Goal: Information Seeking & Learning: Learn about a topic

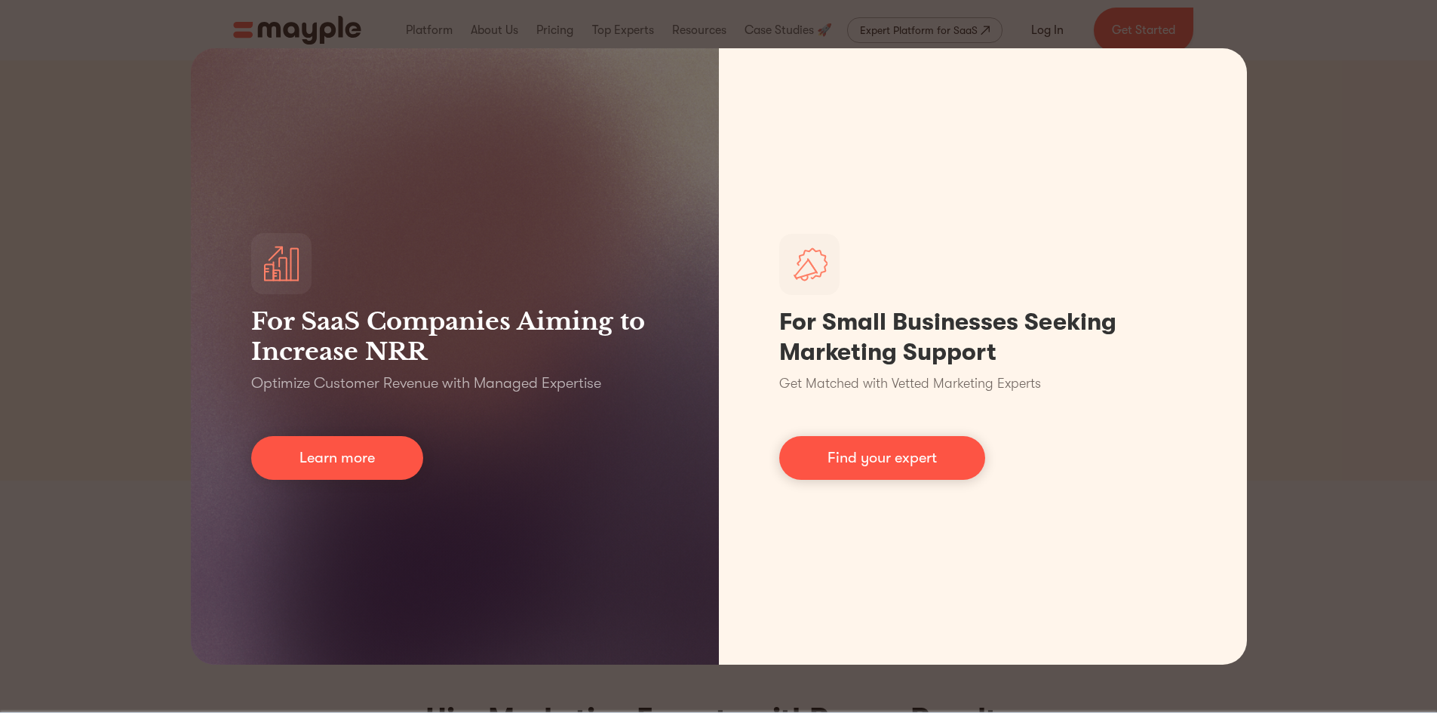
click at [1313, 305] on div "For SaaS Companies Aiming to Increase NRR Optimize Customer Revenue with Manage…" at bounding box center [718, 356] width 1437 height 713
drag, startPoint x: 1334, startPoint y: 61, endPoint x: 1318, endPoint y: 82, distance: 26.0
click at [1334, 61] on div "For SaaS Companies Aiming to Increase NRR Optimize Customer Revenue with Manage…" at bounding box center [718, 356] width 1437 height 713
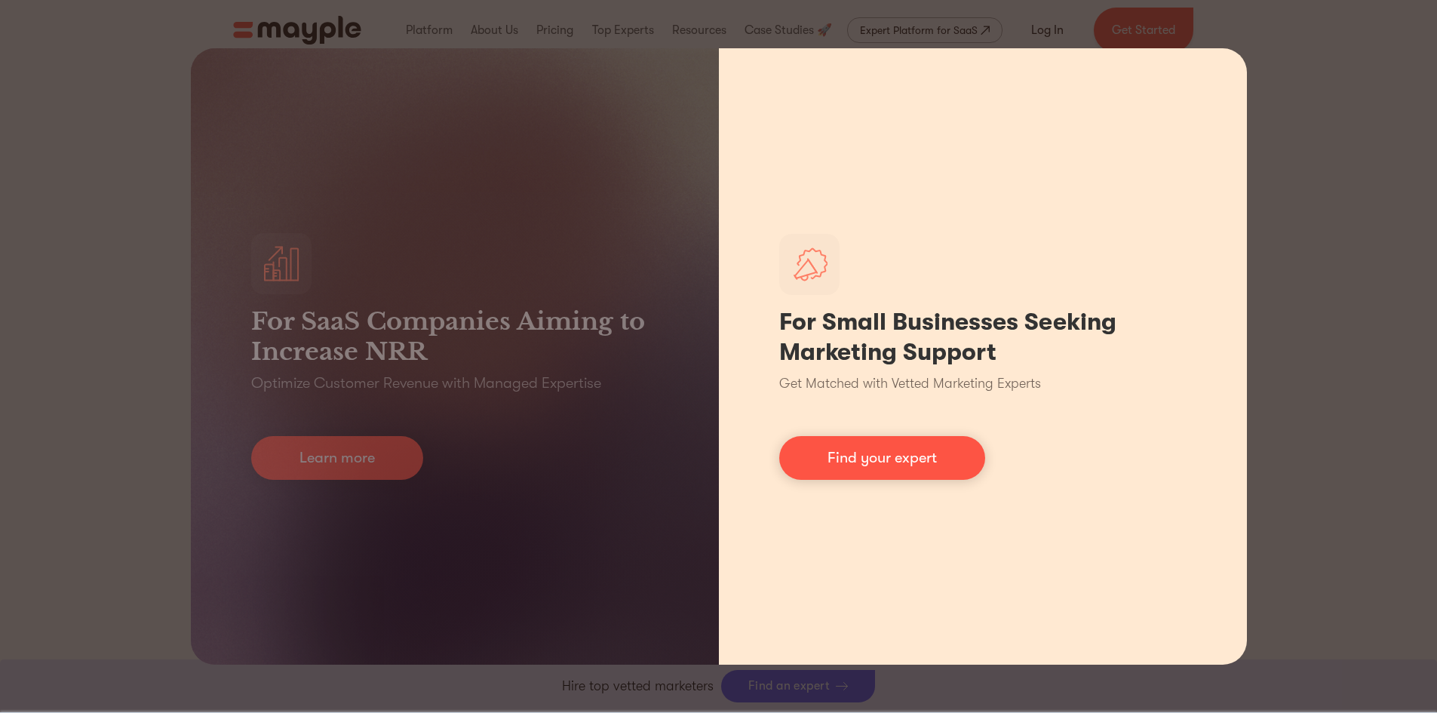
scroll to position [528, 0]
drag, startPoint x: 1171, startPoint y: 129, endPoint x: 1002, endPoint y: 106, distance: 170.5
click at [1144, 124] on div "For Small Businesses Seeking Marketing Support Get Matched with Vetted Marketin…" at bounding box center [983, 356] width 528 height 616
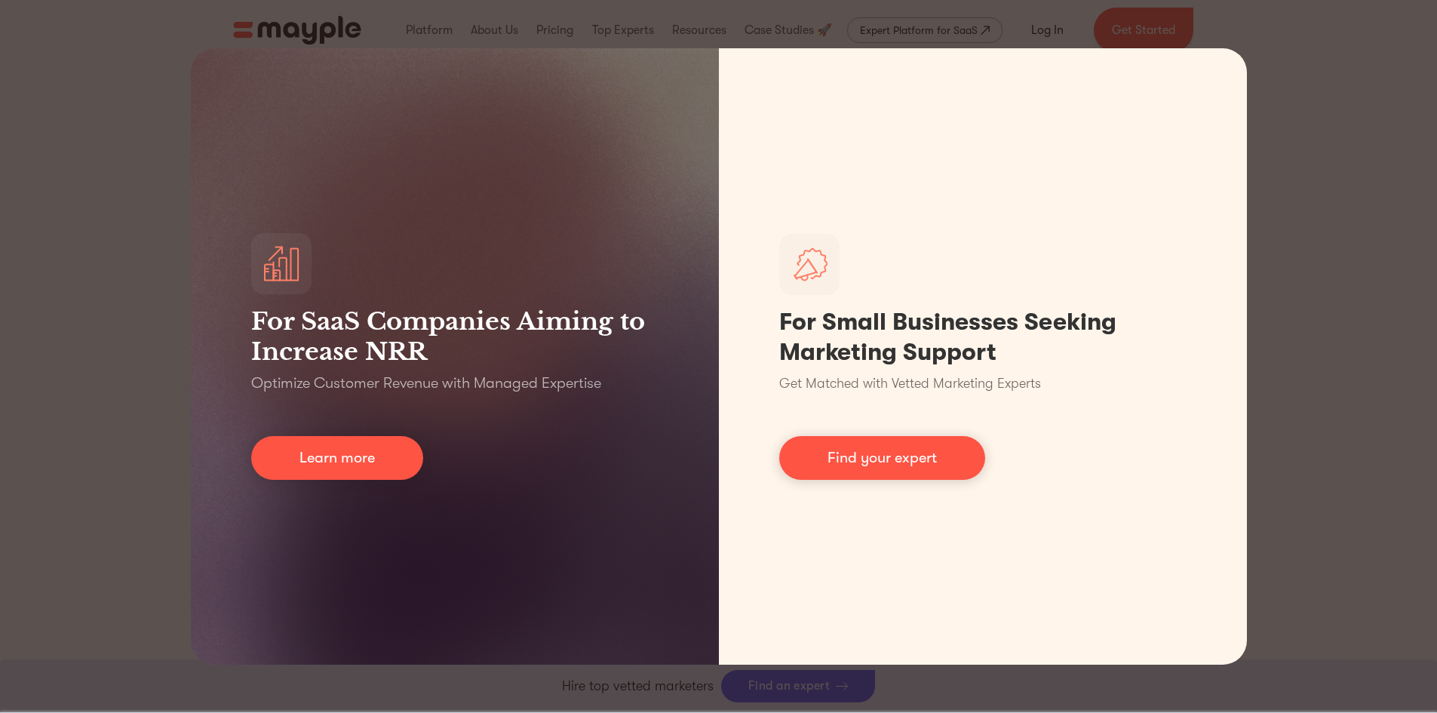
click at [404, 31] on div "For SaaS Companies Aiming to Increase NRR Optimize Customer Revenue with Manage…" at bounding box center [718, 356] width 1437 height 713
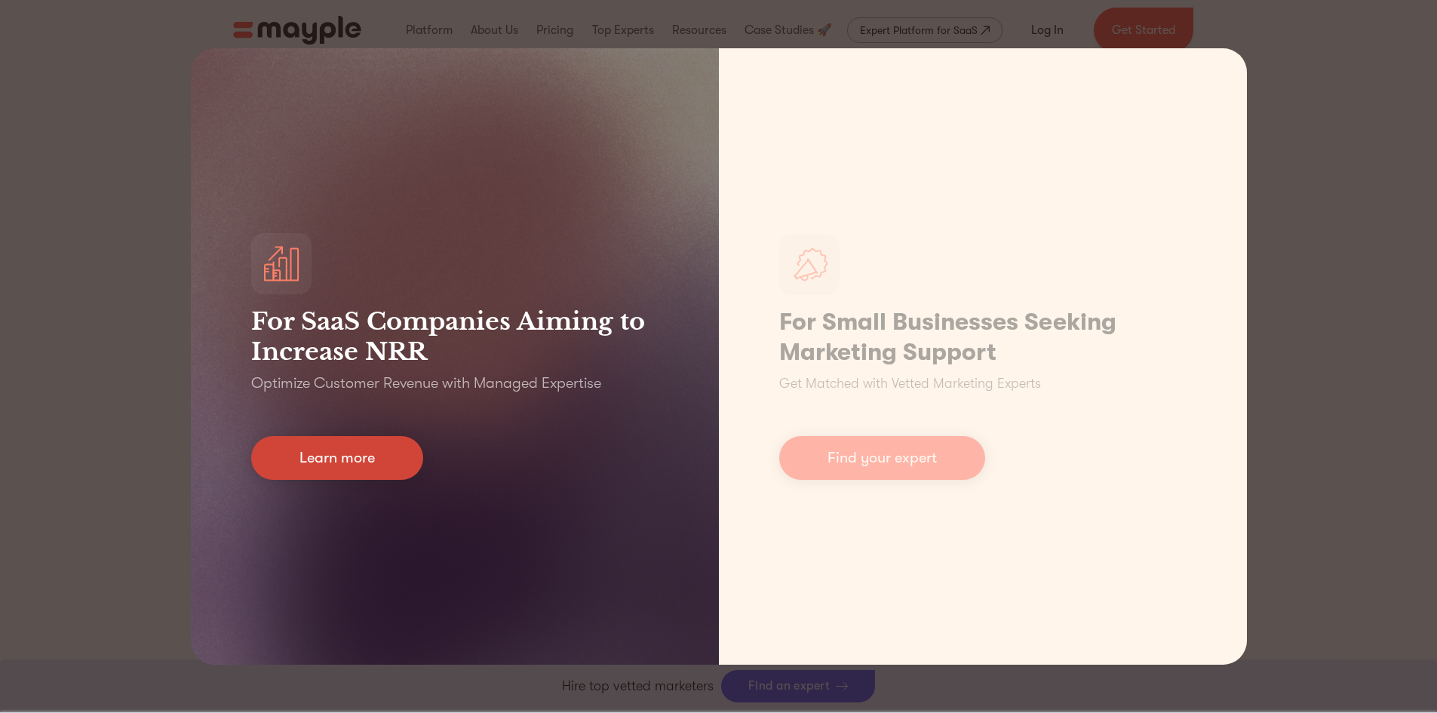
click at [370, 465] on link "Learn more" at bounding box center [337, 458] width 172 height 44
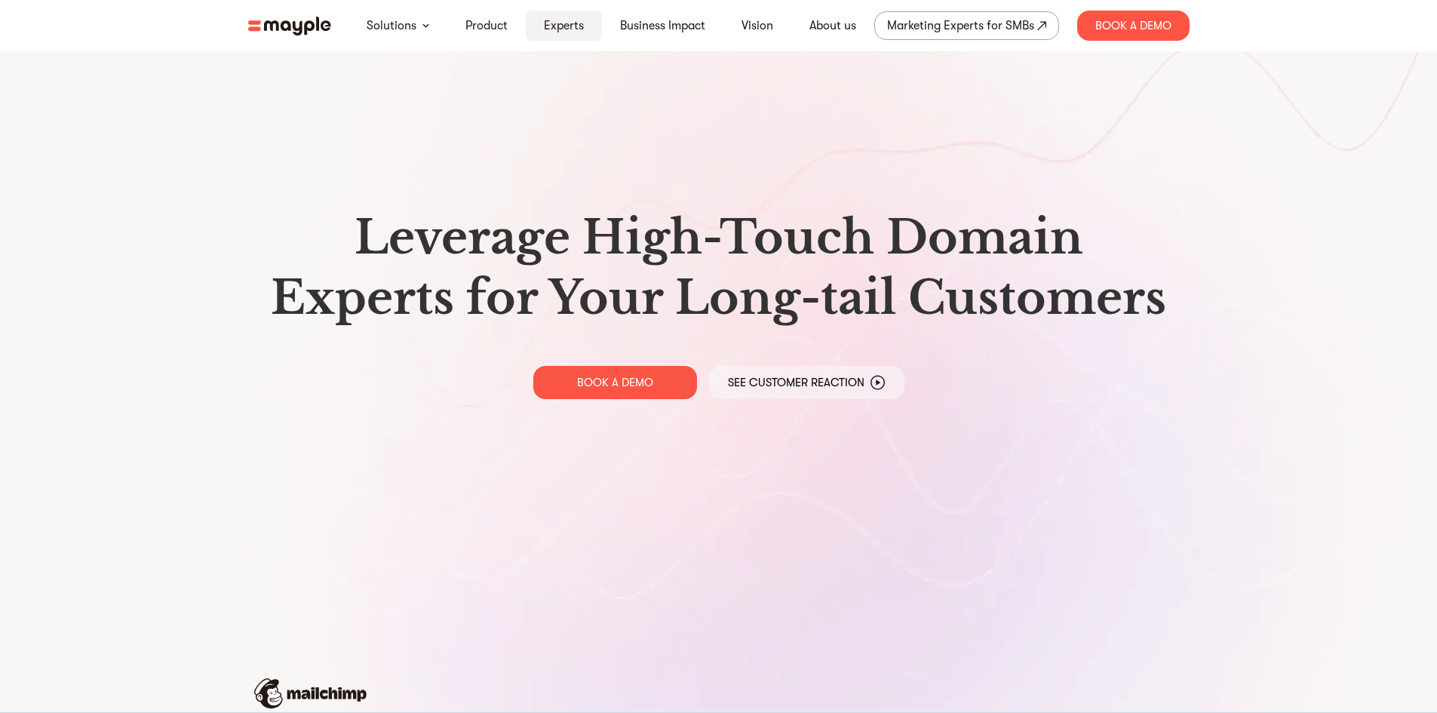
click at [551, 25] on link "Experts" at bounding box center [564, 26] width 40 height 18
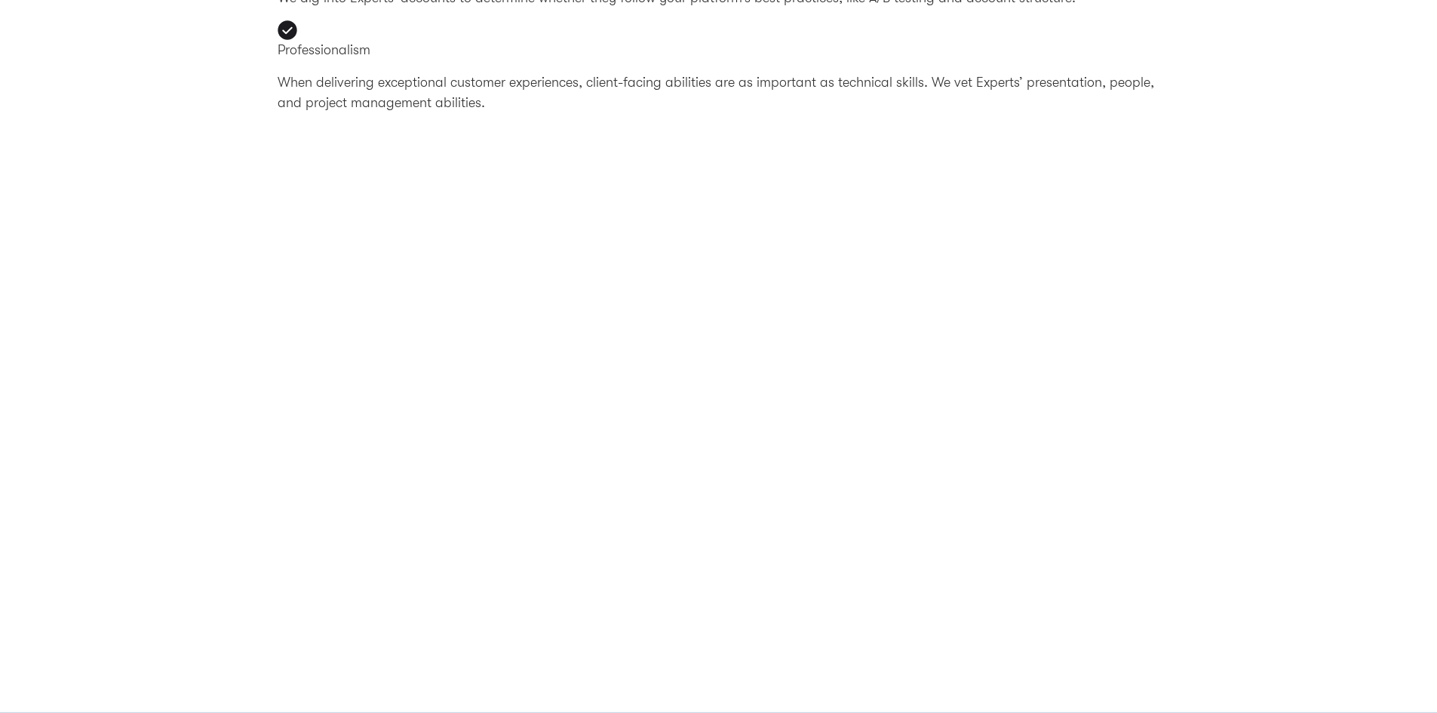
scroll to position [1131, 0]
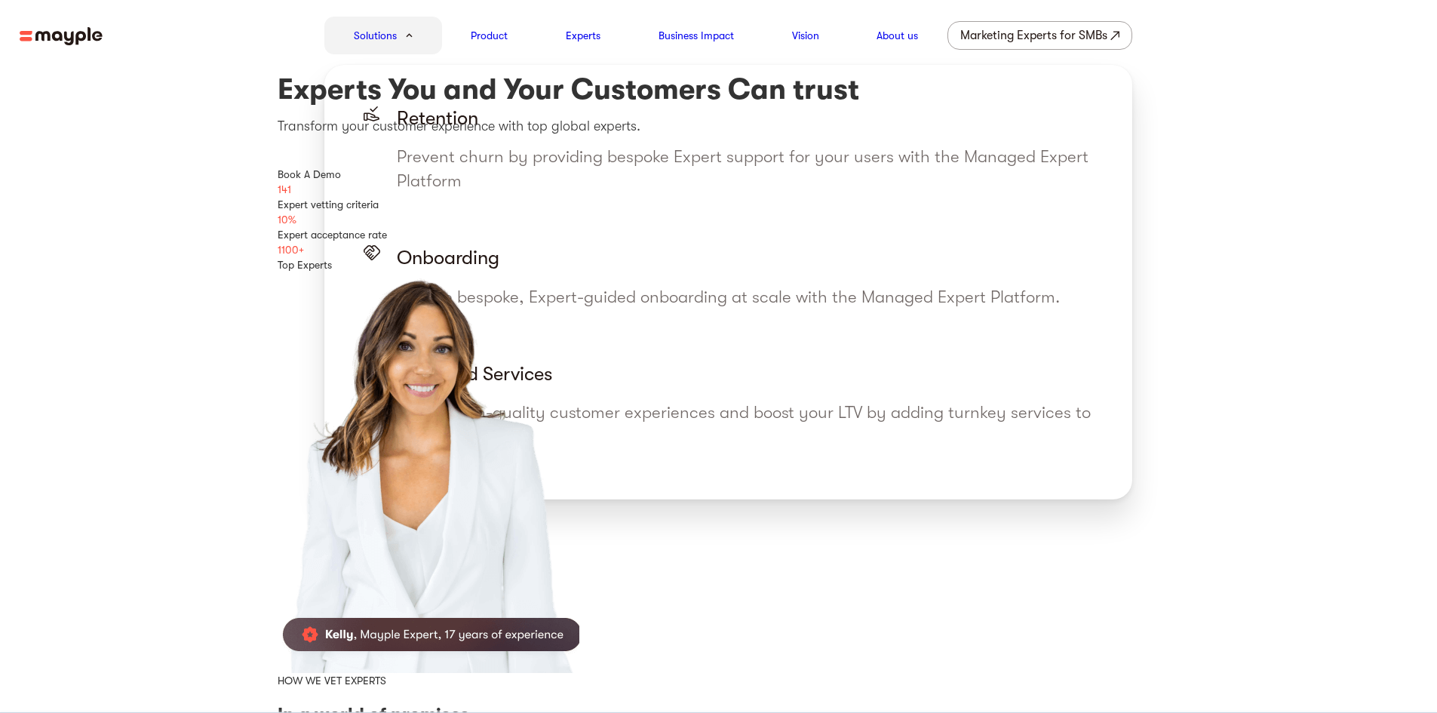
click at [412, 38] on div "Solutions" at bounding box center [383, 36] width 118 height 38
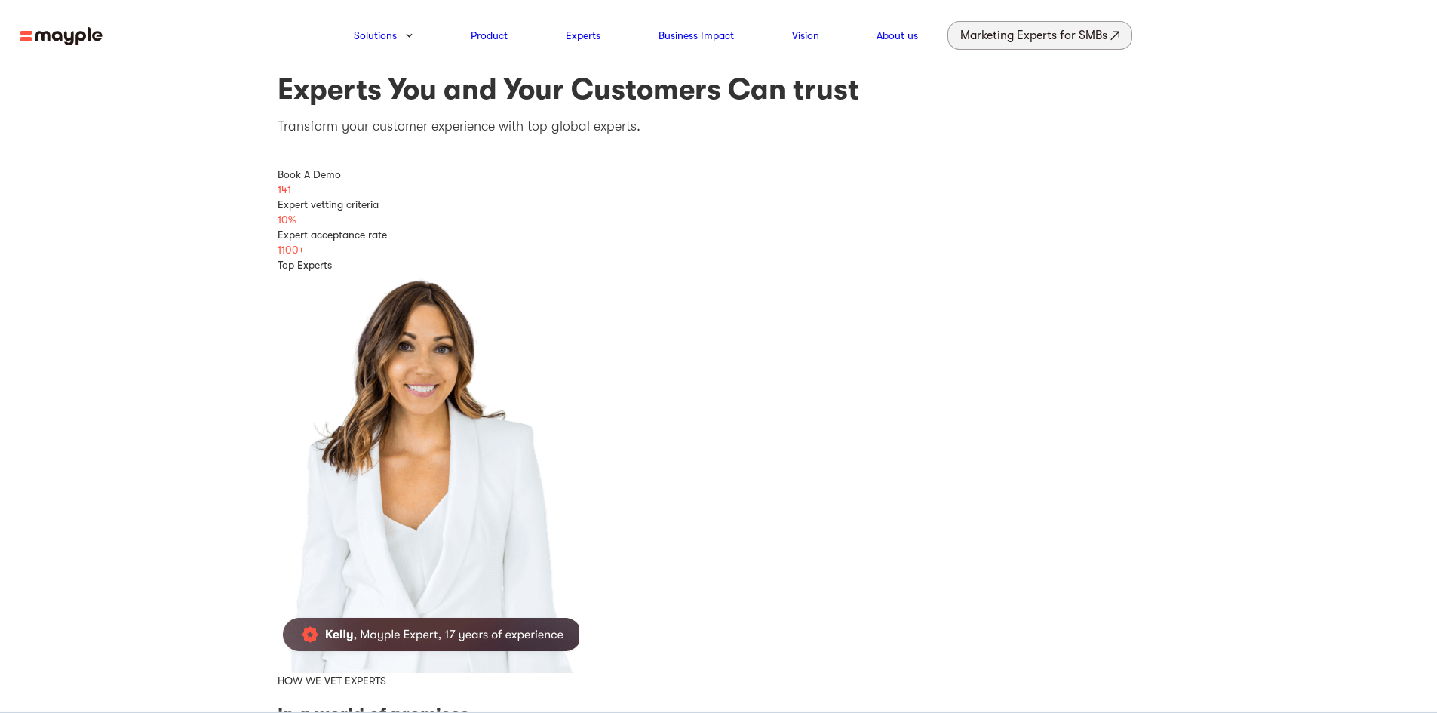
click at [1027, 31] on div "Marketing Experts for SMBs" at bounding box center [1033, 35] width 147 height 21
